Goal: Use online tool/utility: Utilize a website feature to perform a specific function

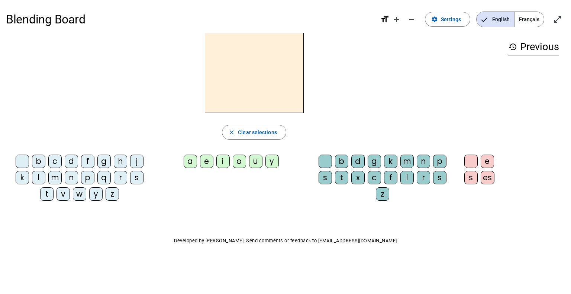
click at [221, 160] on div "i" at bounding box center [222, 161] width 13 height 13
click at [404, 177] on div "l" at bounding box center [406, 177] width 13 height 13
click at [55, 181] on div "m" at bounding box center [54, 177] width 13 height 13
click at [186, 165] on div "a" at bounding box center [190, 161] width 13 height 13
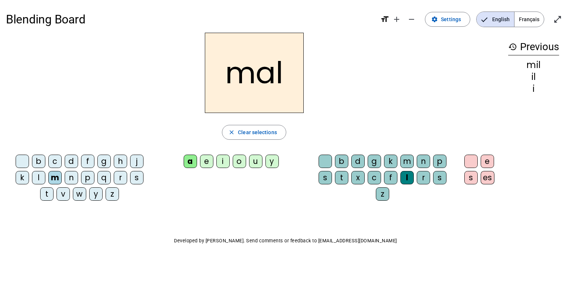
click at [406, 180] on div "l" at bounding box center [406, 177] width 13 height 13
click at [324, 163] on div at bounding box center [324, 161] width 13 height 13
click at [35, 175] on div "l" at bounding box center [38, 177] width 13 height 13
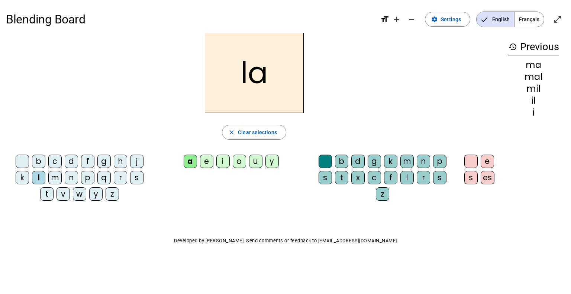
click at [253, 162] on div "u" at bounding box center [255, 161] width 13 height 13
click at [71, 159] on div "d" at bounding box center [71, 161] width 13 height 13
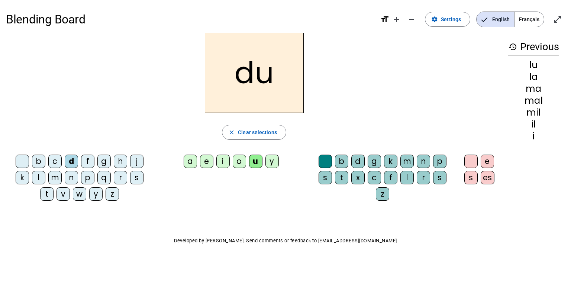
click at [46, 194] on div "t" at bounding box center [46, 193] width 13 height 13
click at [211, 162] on div "e" at bounding box center [206, 161] width 13 height 13
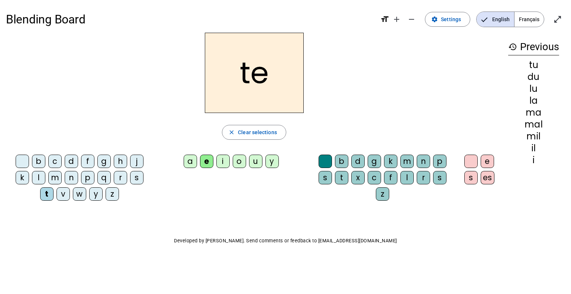
click at [72, 158] on div "d" at bounding box center [71, 161] width 13 height 13
click at [135, 166] on div "j" at bounding box center [136, 161] width 13 height 13
